Goal: Task Accomplishment & Management: Use online tool/utility

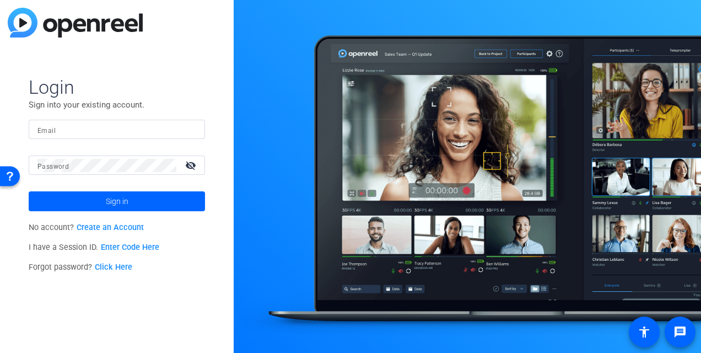
click at [56, 140] on mat-form-field "Email" at bounding box center [117, 138] width 176 height 36
click at [53, 135] on input "Email" at bounding box center [116, 129] width 159 height 13
click at [110, 172] on div at bounding box center [106, 165] width 139 height 19
click at [29, 191] on button "Sign in" at bounding box center [117, 201] width 176 height 20
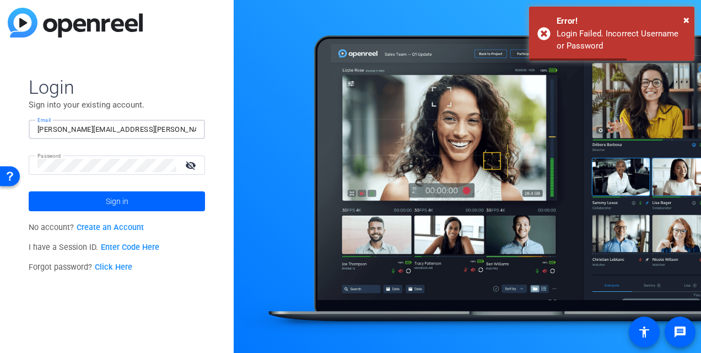
click at [171, 126] on input "[PERSON_NAME][EMAIL_ADDRESS][PERSON_NAME][DOMAIN_NAME]" at bounding box center [116, 129] width 159 height 13
click at [36, 161] on div "Password visibility_off" at bounding box center [117, 165] width 176 height 19
click at [184, 164] on mat-icon "visibility_off" at bounding box center [192, 165] width 26 height 16
click at [29, 191] on button "Sign in" at bounding box center [117, 201] width 176 height 20
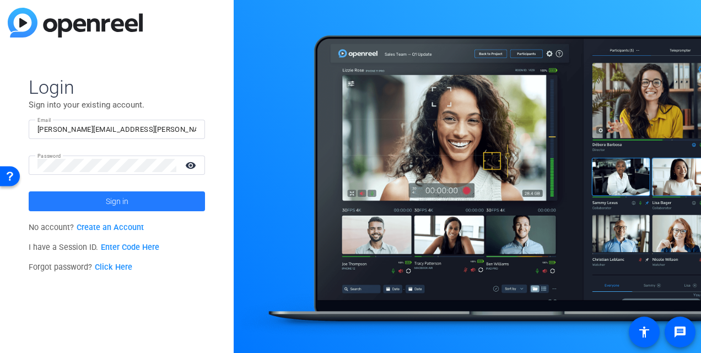
click at [167, 199] on span at bounding box center [117, 201] width 176 height 26
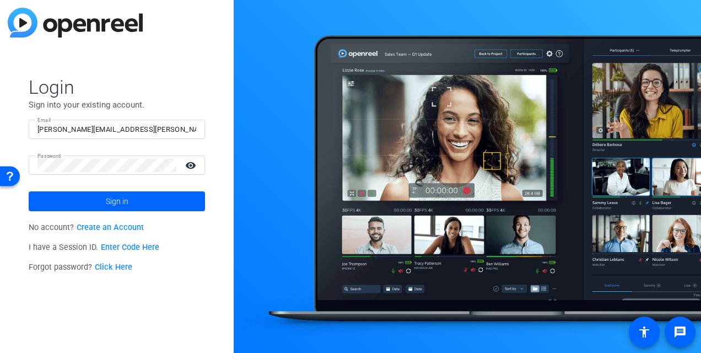
click at [130, 130] on input "[PERSON_NAME][EMAIL_ADDRESS][PERSON_NAME][DOMAIN_NAME]" at bounding box center [116, 129] width 159 height 13
click at [29, 191] on button "Sign in" at bounding box center [117, 201] width 176 height 20
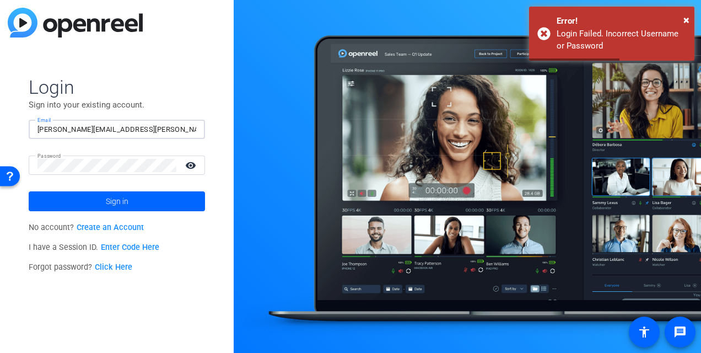
drag, startPoint x: 142, startPoint y: 125, endPoint x: 99, endPoint y: 124, distance: 42.5
click at [99, 124] on input "[PERSON_NAME][EMAIL_ADDRESS][PERSON_NAME][DOMAIN_NAME]" at bounding box center [116, 129] width 159 height 13
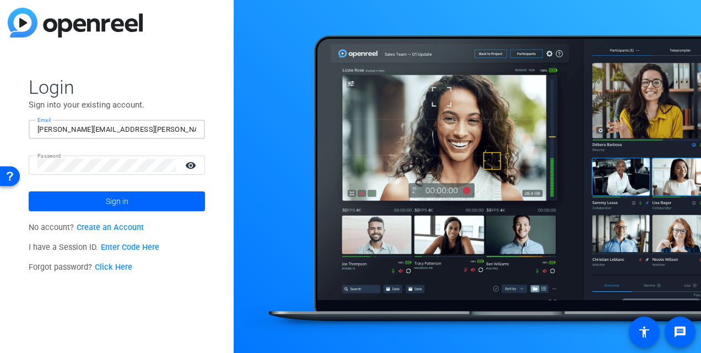
type input "[PERSON_NAME][EMAIL_ADDRESS][PERSON_NAME][DOMAIN_NAME]"
click at [122, 201] on span "Sign in" at bounding box center [117, 201] width 23 height 28
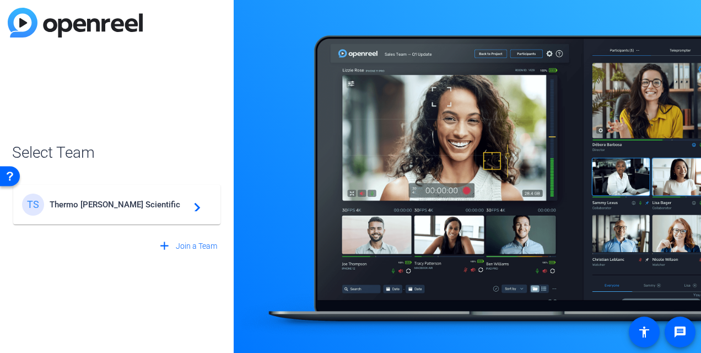
click at [122, 201] on span "Thermo [PERSON_NAME] Scientific" at bounding box center [119, 205] width 138 height 10
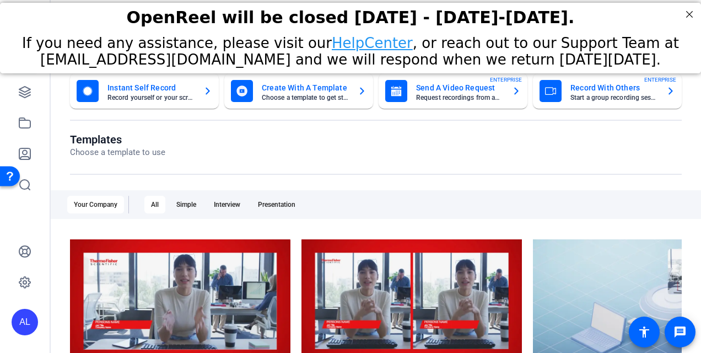
click at [447, 103] on mat-card "Send A Video Request Request recordings from anyone, anywhere ENTERPRISE" at bounding box center [453, 90] width 149 height 35
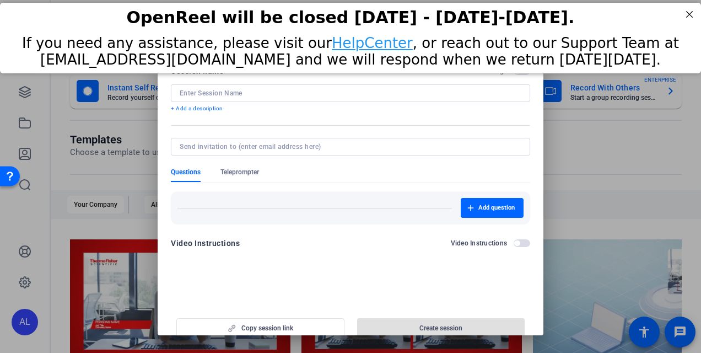
click at [222, 88] on div at bounding box center [351, 93] width 342 height 18
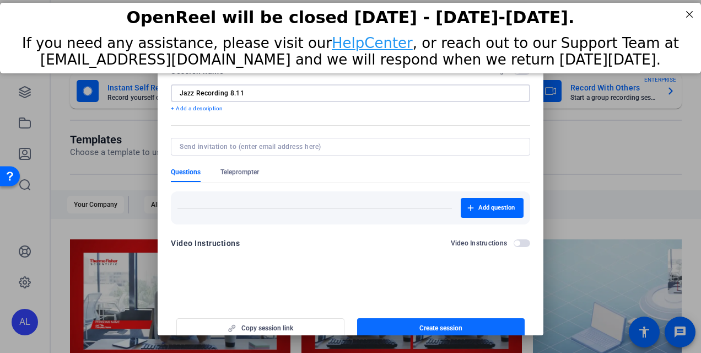
type input "Jazz Recording 8.11"
click at [461, 319] on span "button" at bounding box center [441, 328] width 168 height 26
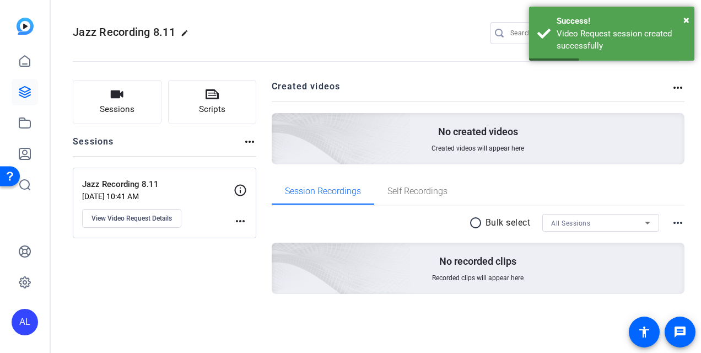
click at [239, 215] on mat-icon "more_horiz" at bounding box center [240, 221] width 13 height 13
click at [229, 195] on div at bounding box center [350, 176] width 701 height 353
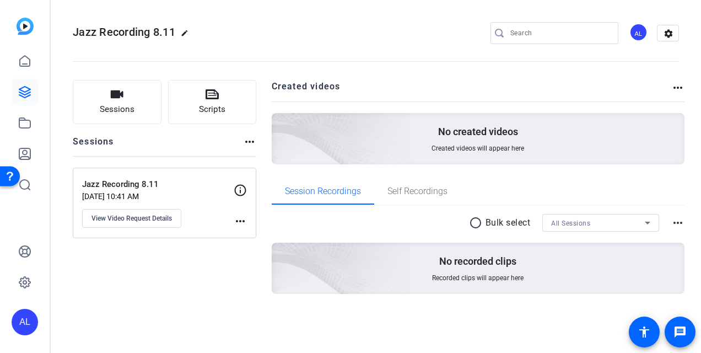
click at [255, 183] on div "Jazz Recording 8.11 [DATE] 10:41 AM View Video Request Details more_horiz" at bounding box center [165, 203] width 184 height 71
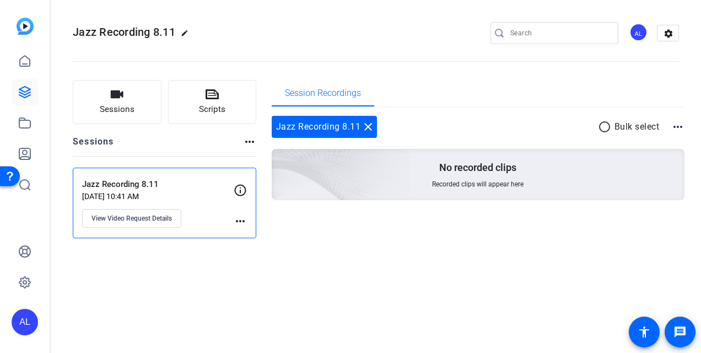
click at [242, 184] on icon at bounding box center [241, 190] width 12 height 12
click at [372, 125] on mat-icon "close" at bounding box center [368, 126] width 13 height 13
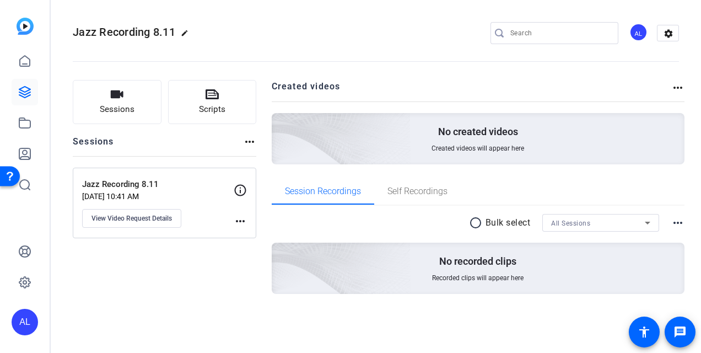
click at [233, 187] on p "Jazz Recording 8.11" at bounding box center [158, 184] width 152 height 13
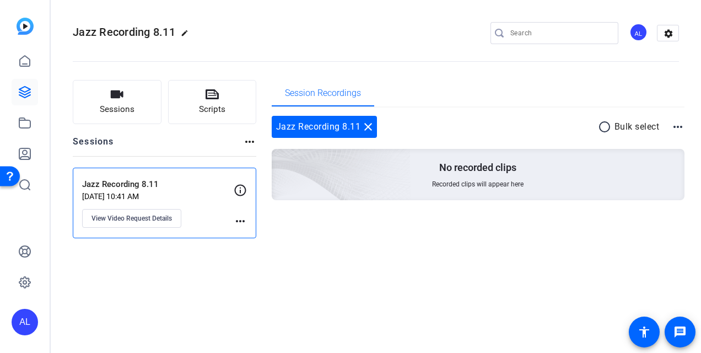
click at [234, 187] on icon at bounding box center [240, 190] width 13 height 13
click at [375, 126] on div "Jazz Recording 8.11 close" at bounding box center [325, 127] width 106 height 22
click at [365, 124] on mat-icon "close" at bounding box center [368, 126] width 13 height 13
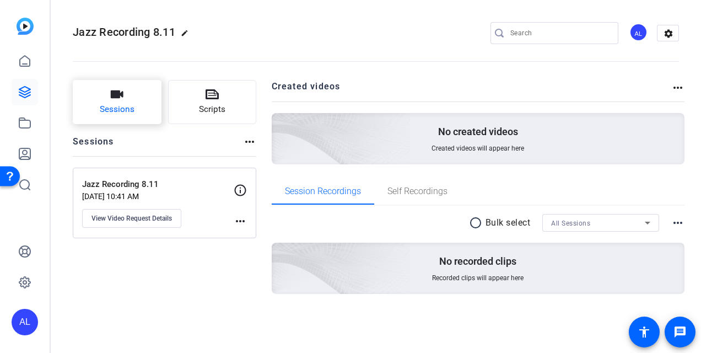
click at [123, 109] on span "Sessions" at bounding box center [117, 109] width 35 height 13
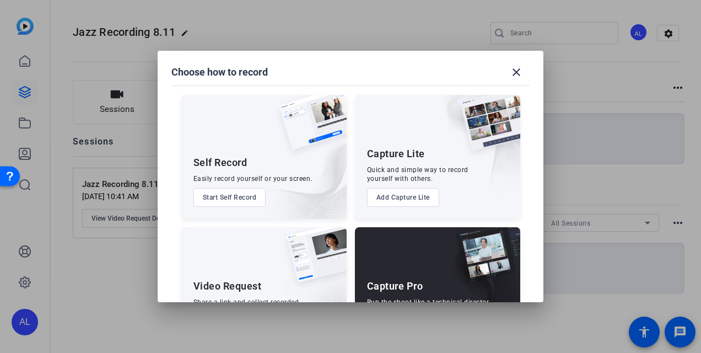
scroll to position [60, 0]
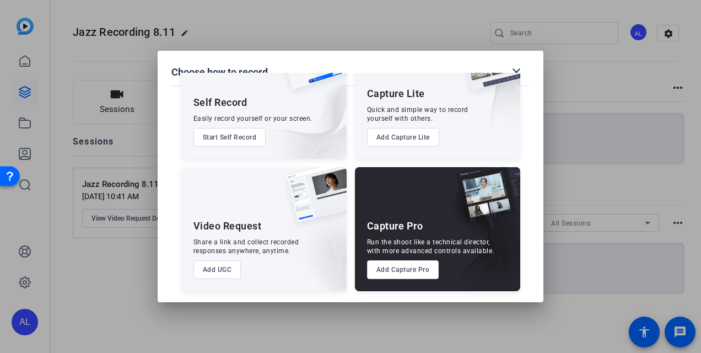
click at [223, 264] on button "Add UGC" at bounding box center [218, 269] width 48 height 19
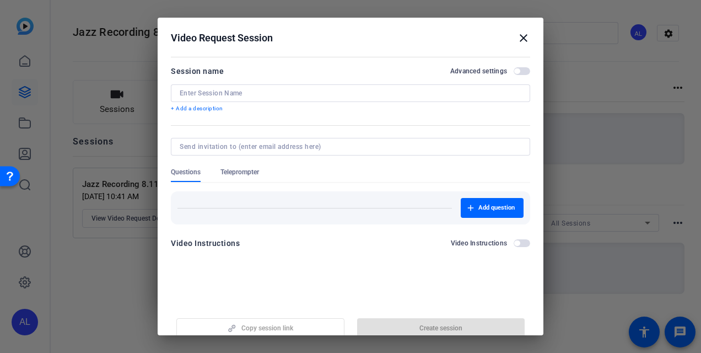
click at [519, 36] on mat-icon "close" at bounding box center [523, 37] width 13 height 13
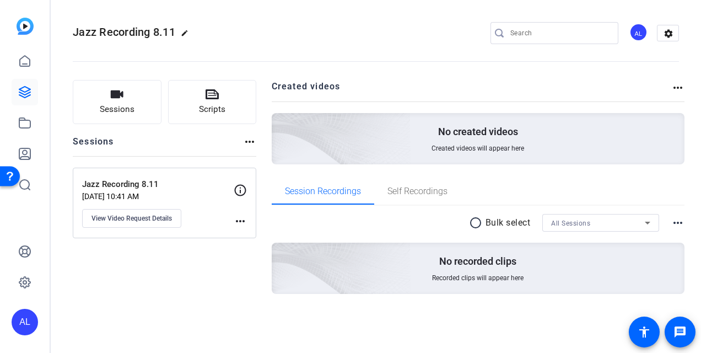
click at [679, 83] on mat-icon "more_horiz" at bounding box center [678, 87] width 13 height 13
click at [687, 220] on div at bounding box center [350, 176] width 701 height 353
click at [678, 220] on mat-icon "more_horiz" at bounding box center [678, 222] width 13 height 13
click at [638, 110] on div at bounding box center [350, 176] width 701 height 353
click at [245, 143] on mat-icon "more_horiz" at bounding box center [249, 141] width 13 height 13
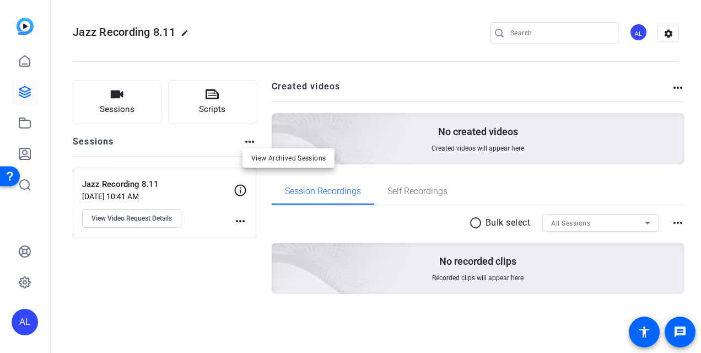
click at [242, 227] on div at bounding box center [350, 176] width 701 height 353
click at [245, 220] on mat-icon "more_horiz" at bounding box center [240, 221] width 13 height 13
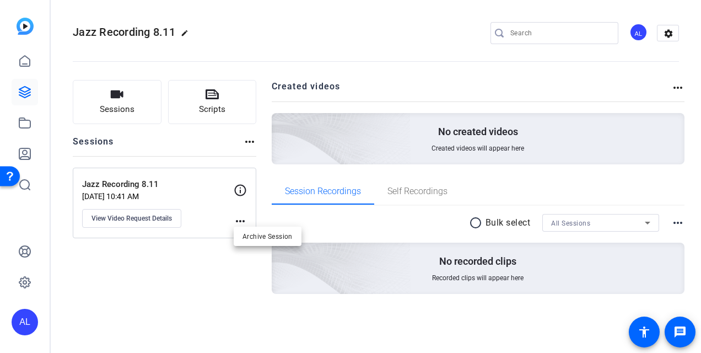
click at [141, 216] on div at bounding box center [350, 176] width 701 height 353
click at [141, 216] on span "View Video Request Details" at bounding box center [132, 218] width 81 height 9
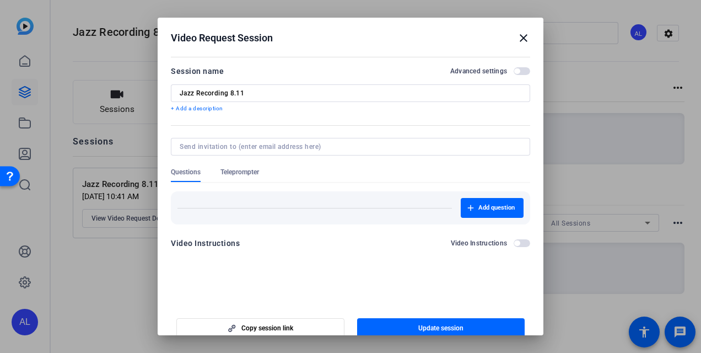
scroll to position [13, 0]
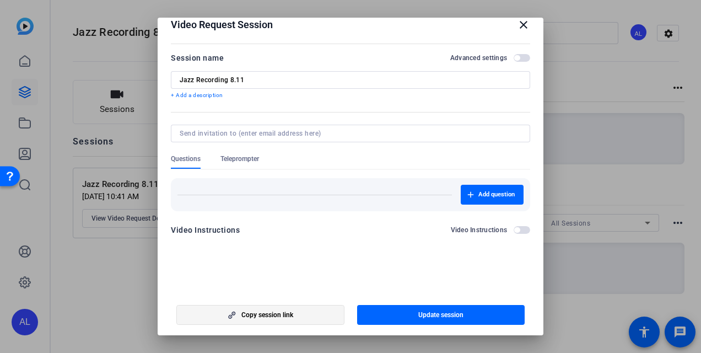
click at [278, 313] on span "Copy session link" at bounding box center [268, 314] width 52 height 9
